Goal: Information Seeking & Learning: Learn about a topic

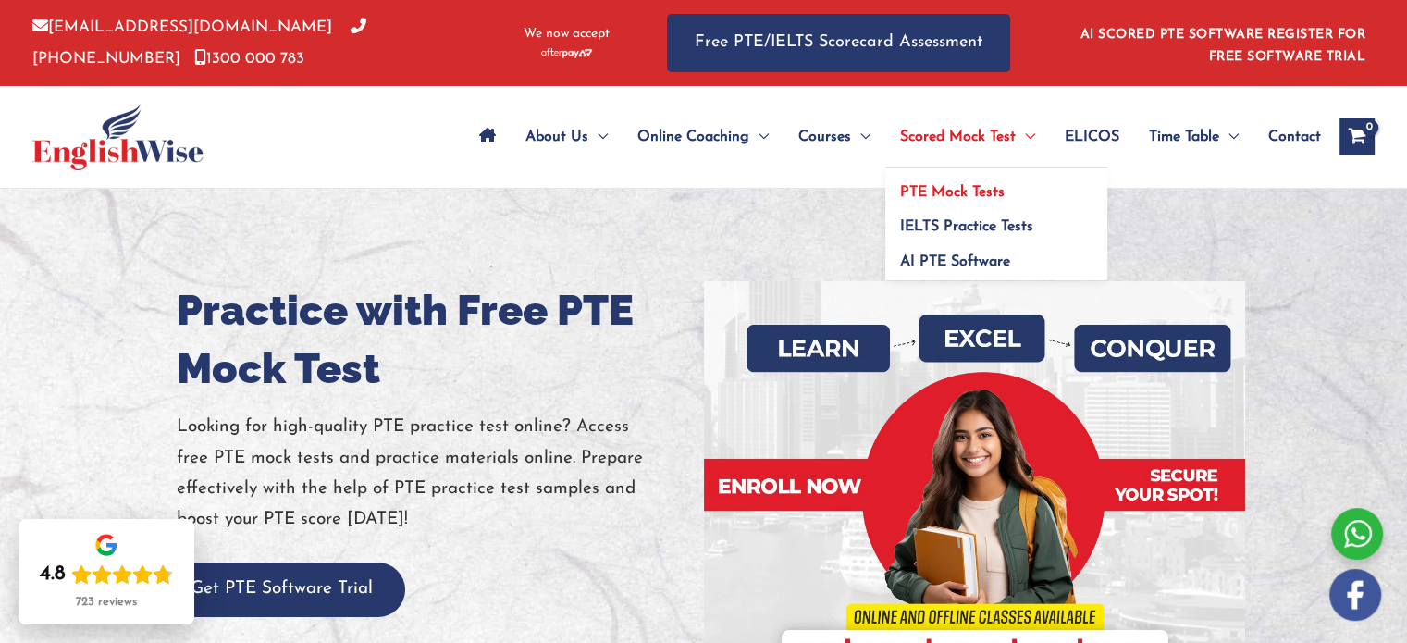
click at [910, 191] on span "PTE Mock Tests" at bounding box center [952, 192] width 105 height 15
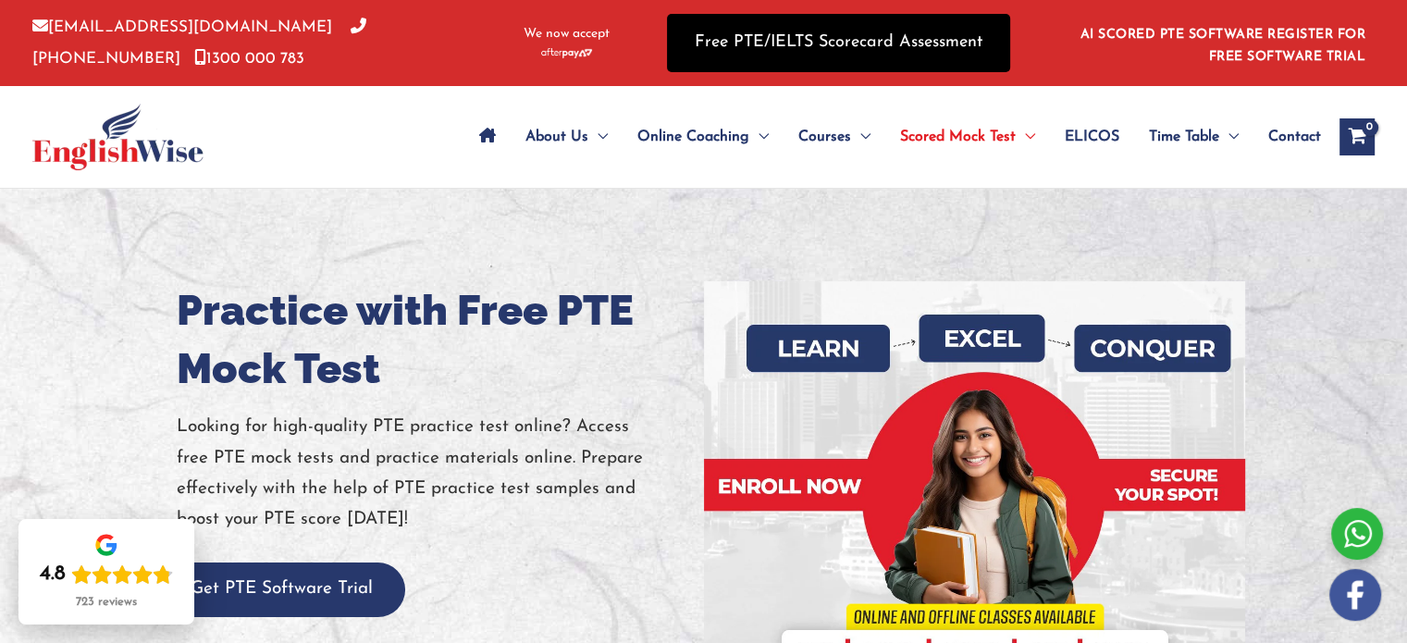
click at [762, 58] on link "Free PTE/IELTS Scorecard Assessment" at bounding box center [838, 43] width 343 height 58
